Goal: Check status: Check status

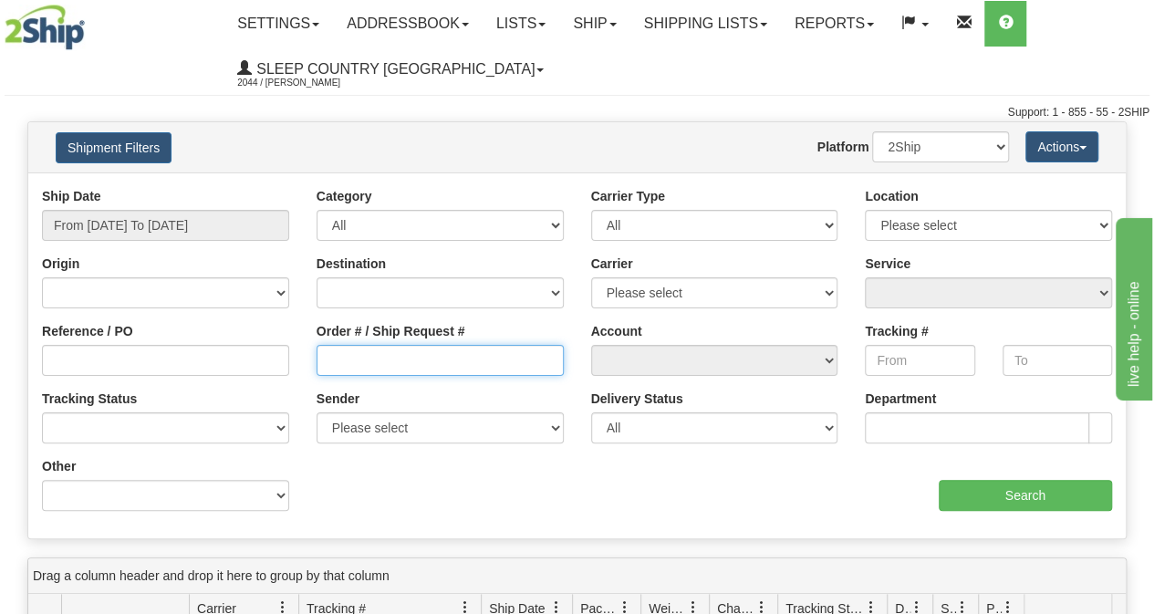
click at [380, 360] on input "Order # / Ship Request #" at bounding box center [440, 360] width 247 height 31
paste input "9000I041481"
type input "9000I041481"
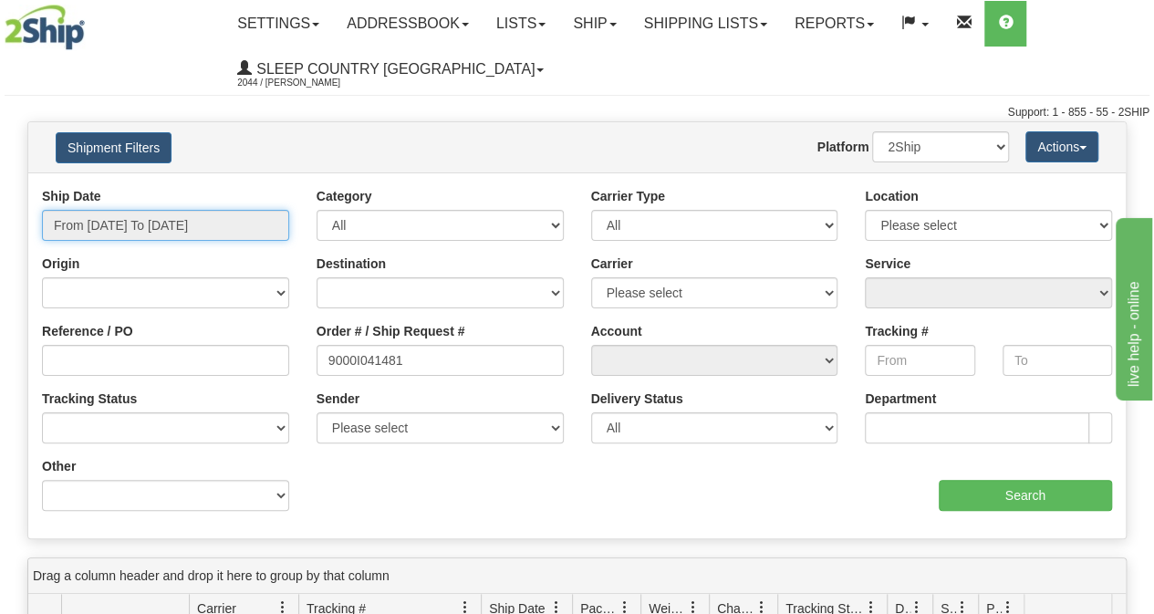
click at [207, 214] on input "From [DATE] To [DATE]" at bounding box center [165, 225] width 247 height 31
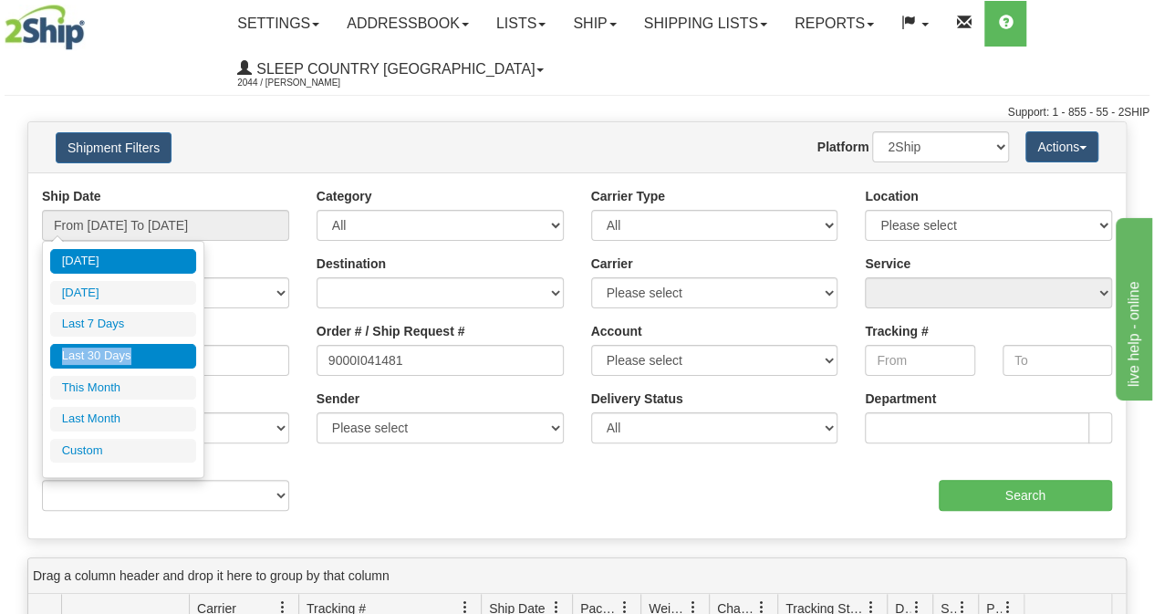
drag, startPoint x: 151, startPoint y: 320, endPoint x: 151, endPoint y: 343, distance: 22.8
click at [151, 343] on ul "[DATE] [DATE] Last 7 Days Last 30 Days This Month Last Month Custom" at bounding box center [123, 355] width 146 height 213
click at [151, 344] on li "Last 30 Days" at bounding box center [123, 356] width 146 height 25
type input "From [DATE] To [DATE]"
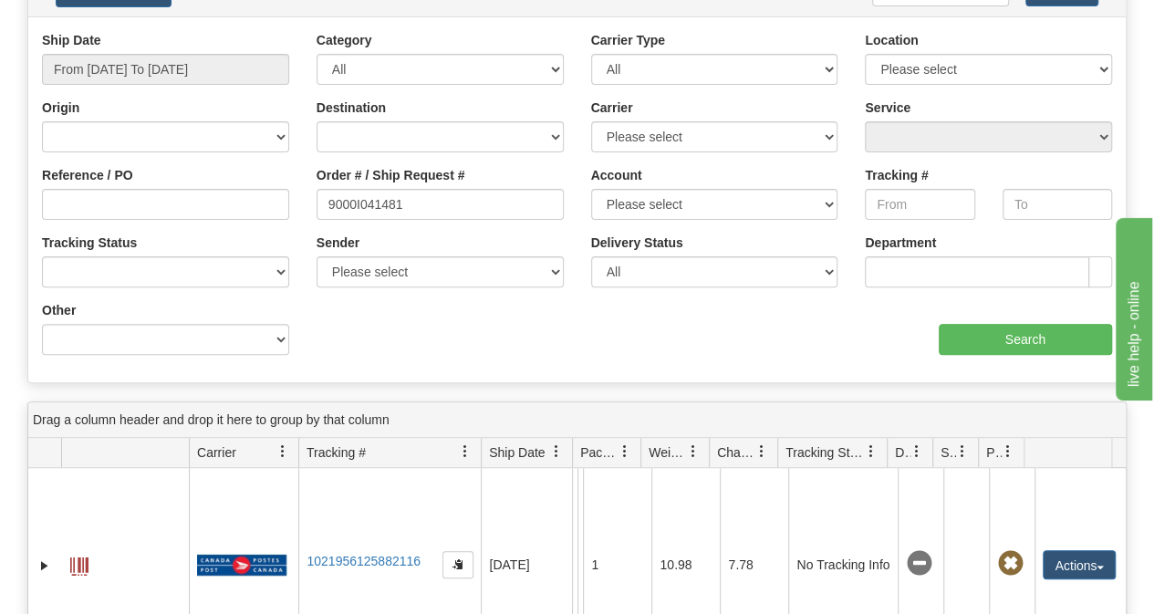
scroll to position [274, 0]
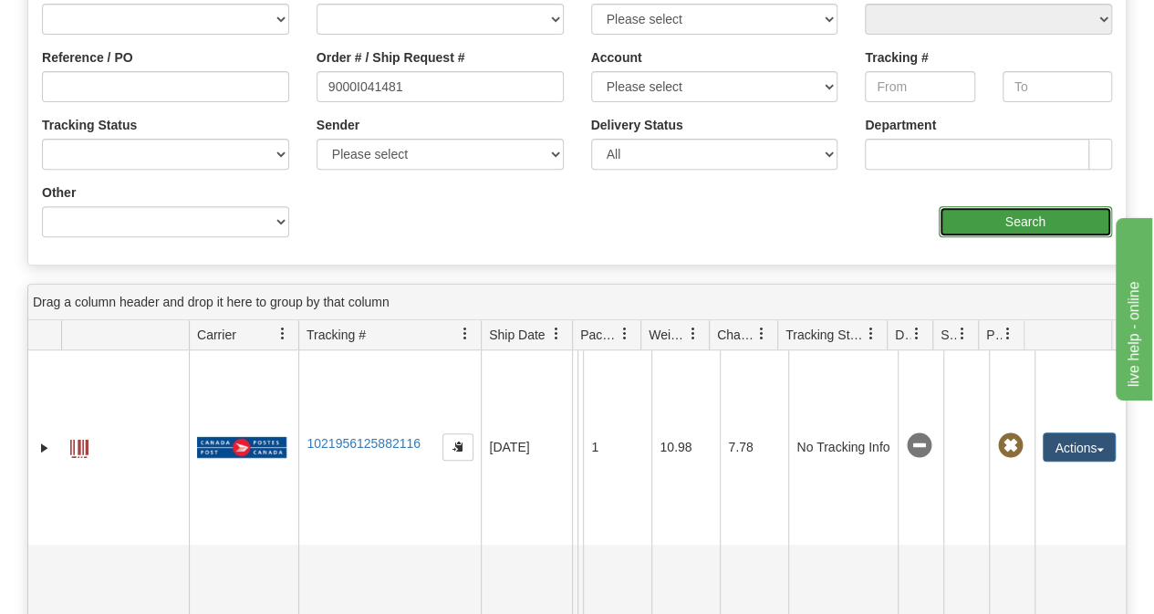
click at [1018, 227] on input "Search" at bounding box center [1026, 221] width 174 height 31
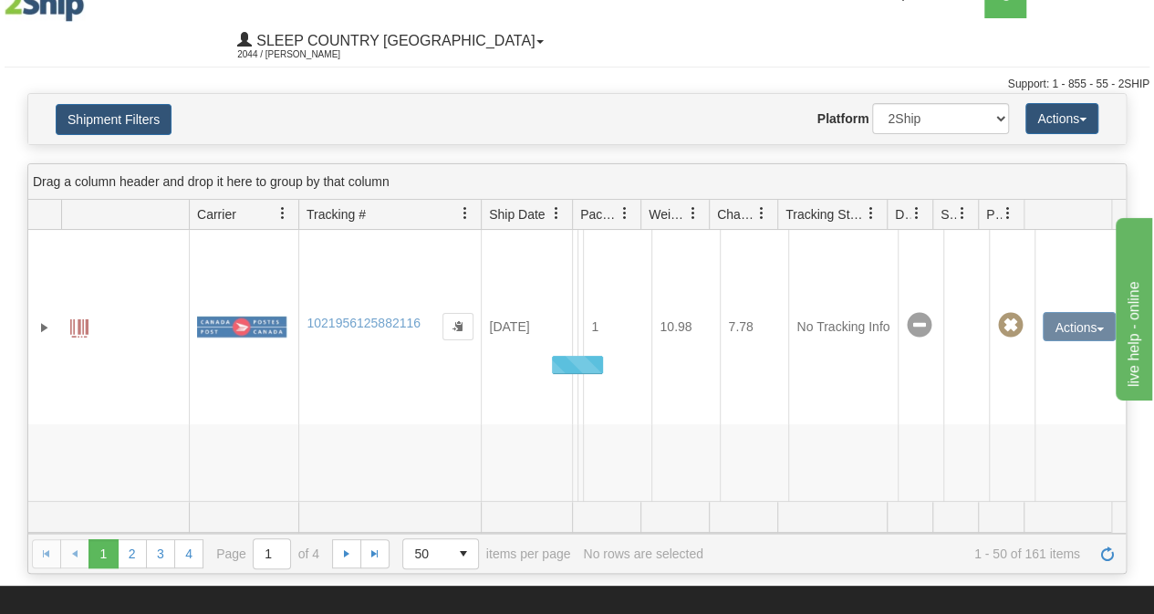
scroll to position [0, 0]
